Goal: Task Accomplishment & Management: Complete application form

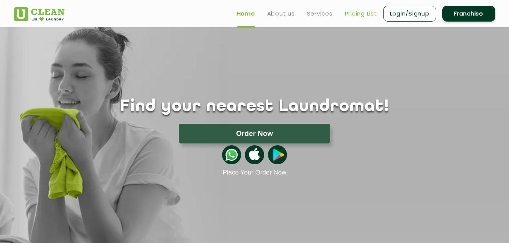
click at [355, 13] on link "Pricing List" at bounding box center [361, 13] width 32 height 9
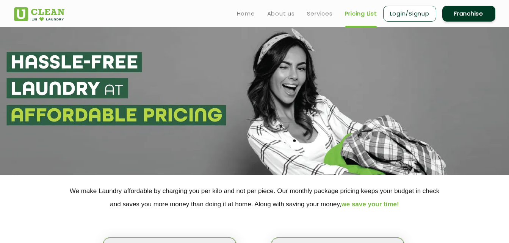
click at [355, 13] on link "Pricing List" at bounding box center [361, 13] width 32 height 9
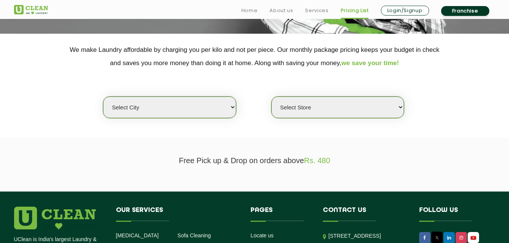
scroll to position [152, 0]
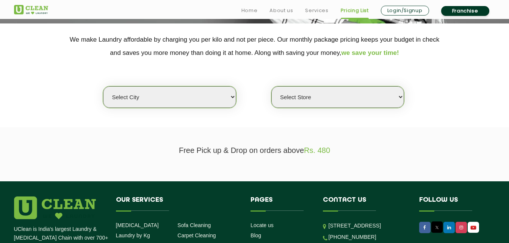
click at [355, 13] on link "Pricing List" at bounding box center [355, 10] width 28 height 9
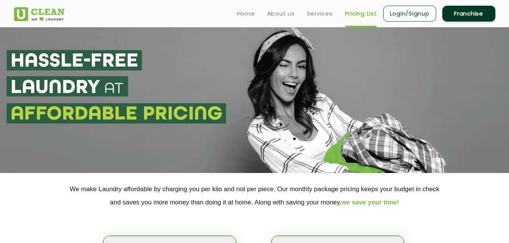
scroll to position [0, 0]
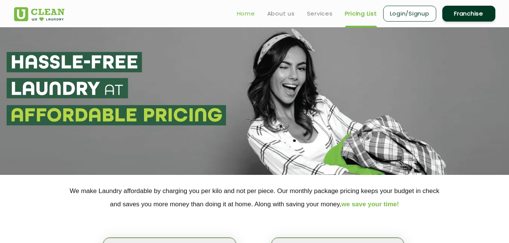
click at [254, 15] on link "Home" at bounding box center [246, 13] width 18 height 9
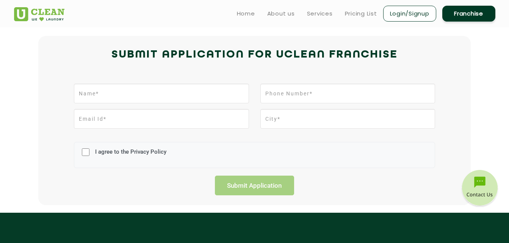
scroll to position [145, 0]
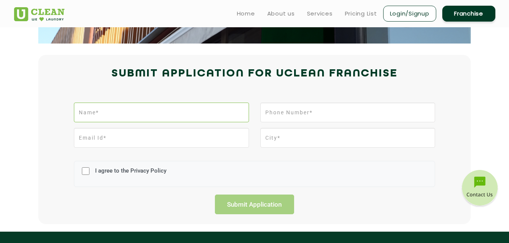
click at [173, 118] on input "text" at bounding box center [161, 113] width 175 height 20
type input "[PERSON_NAME]"
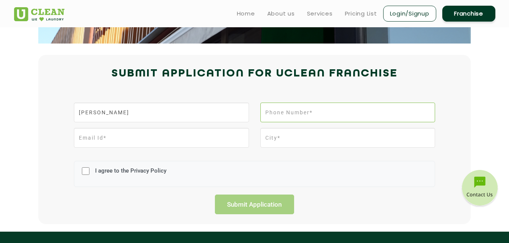
type input "9048001926"
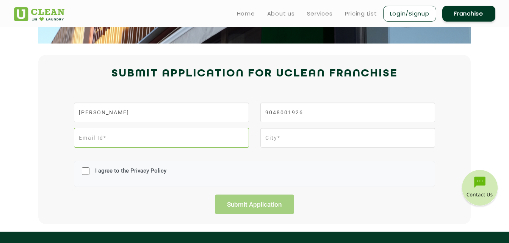
type input "[EMAIL_ADDRESS][DOMAIN_NAME]"
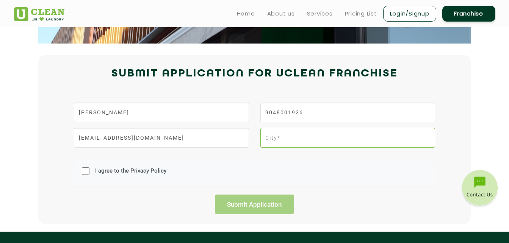
type input "Kochi"
click at [91, 167] on div "I agree to the Privacy Policy" at bounding box center [254, 174] width 361 height 26
click at [85, 172] on input "I agree to the Privacy Policy" at bounding box center [86, 171] width 8 height 20
checkbox input "true"
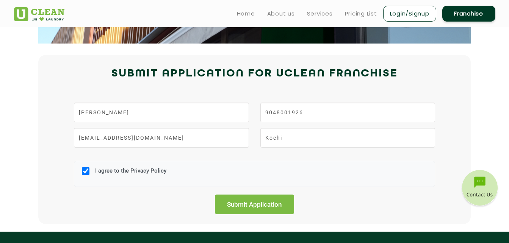
click at [242, 187] on div "I agree to the Privacy Policy" at bounding box center [254, 174] width 373 height 41
click at [245, 202] on input "Submit Application" at bounding box center [255, 205] width 80 height 20
